Goal: Transaction & Acquisition: Purchase product/service

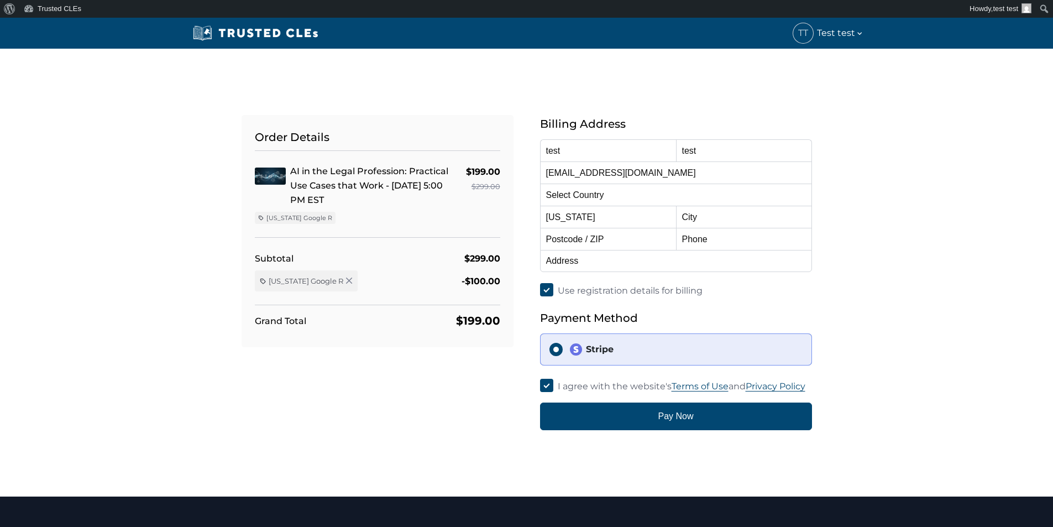
select select "United States"
select select "[US_STATE]"
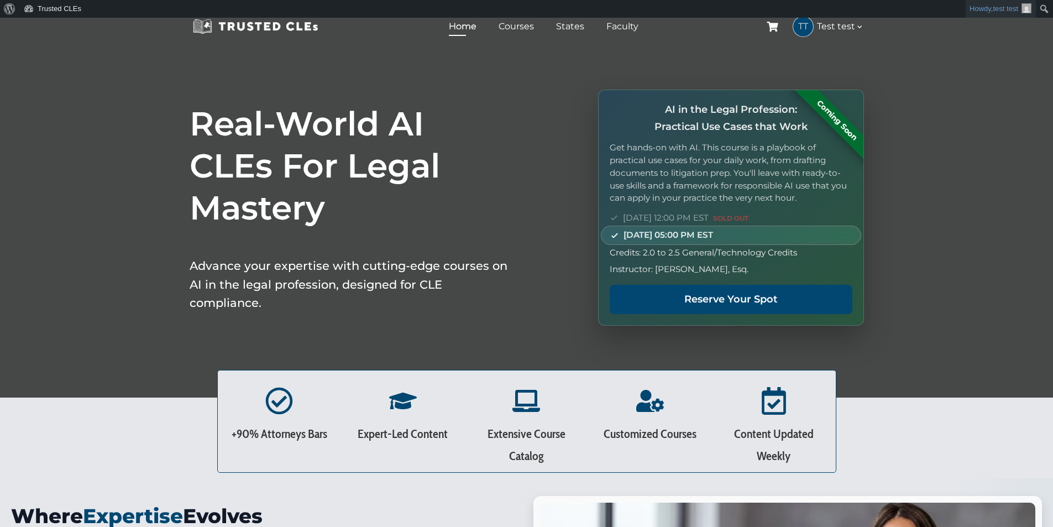
click at [1023, 8] on img "Toolbar" at bounding box center [1027, 8] width 10 height 10
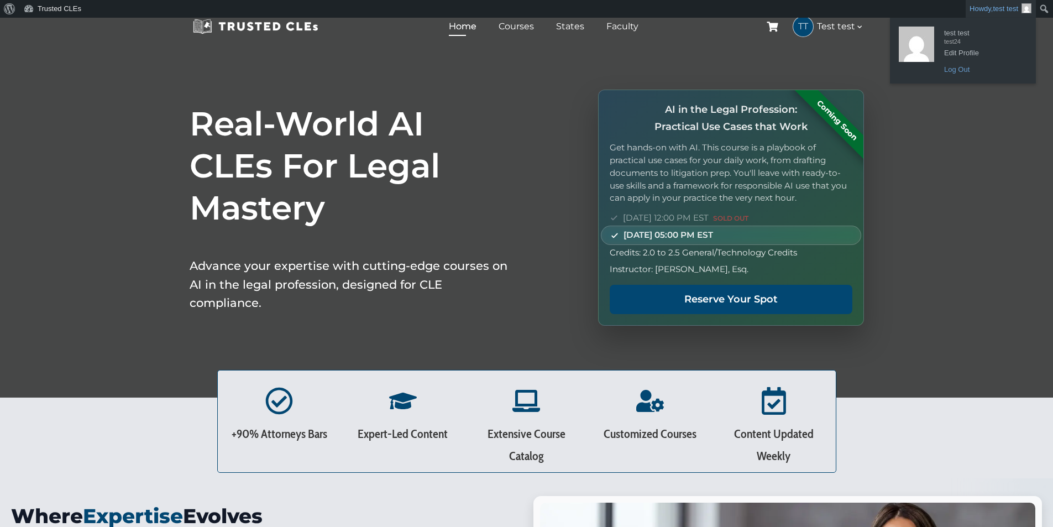
click at [958, 71] on link "Log Out" at bounding box center [983, 69] width 88 height 14
